Goal: Navigation & Orientation: Find specific page/section

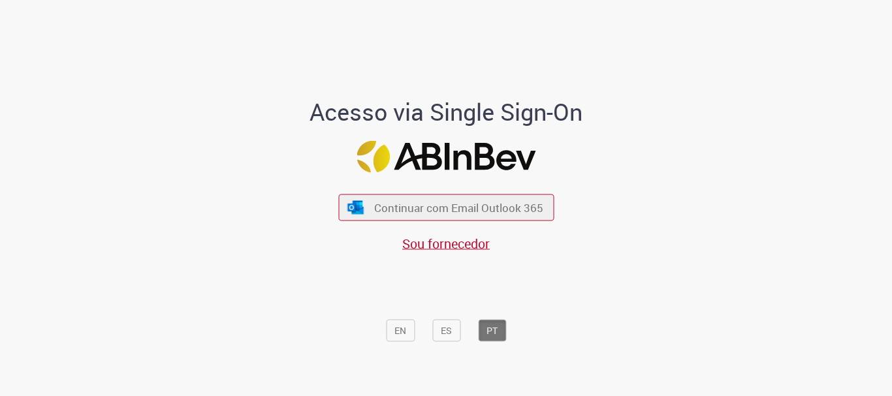
click at [413, 209] on span "Continuar com Email Outlook 365" at bounding box center [458, 207] width 169 height 15
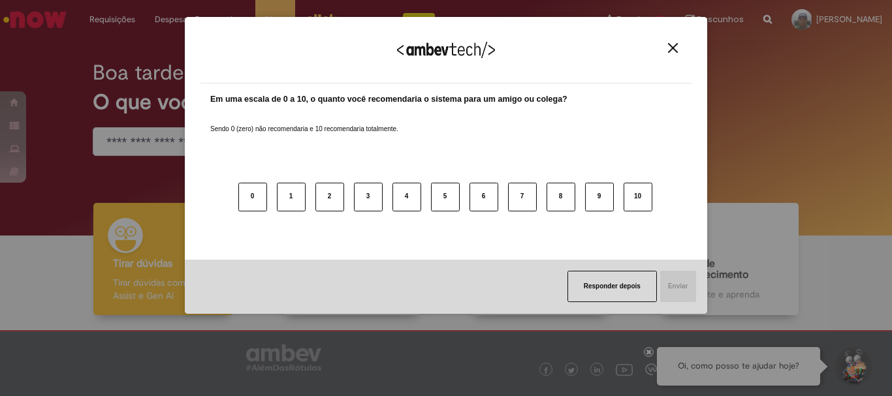
click at [537, 267] on div "Responder depois Enviar" at bounding box center [446, 287] width 522 height 54
click at [670, 51] on img "Close" at bounding box center [673, 48] width 10 height 10
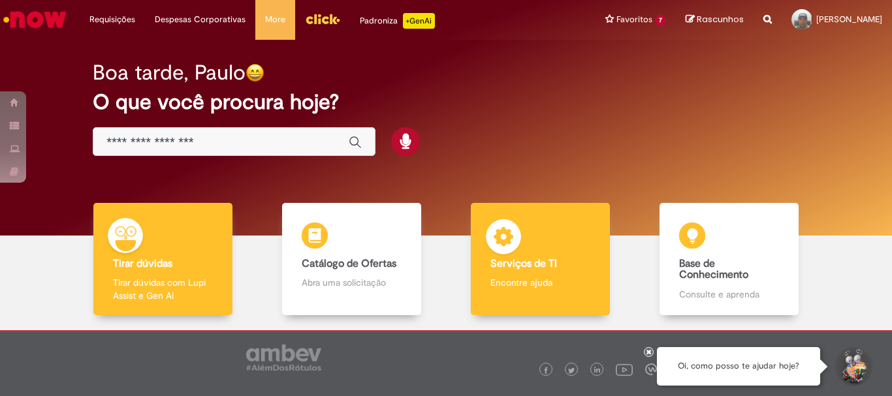
click at [528, 271] on div "Serviços de TI Serviços de TI Encontre ajuda" at bounding box center [540, 259] width 138 height 113
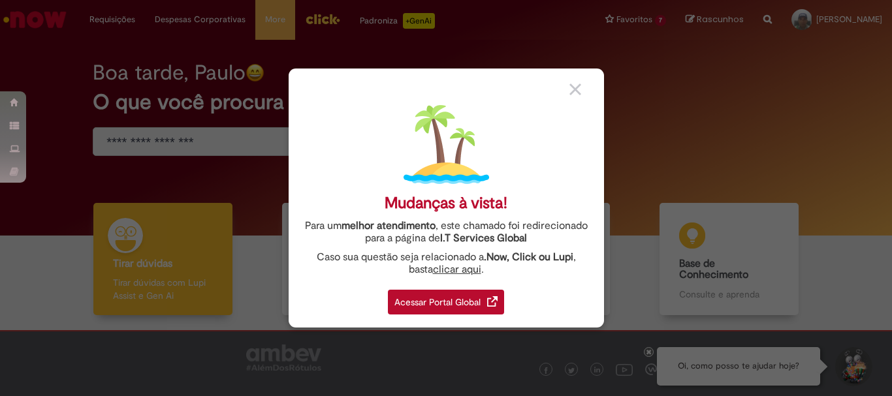
click at [445, 304] on div "Acessar Portal Global" at bounding box center [446, 302] width 116 height 25
